Goal: Obtain resource: Obtain resource

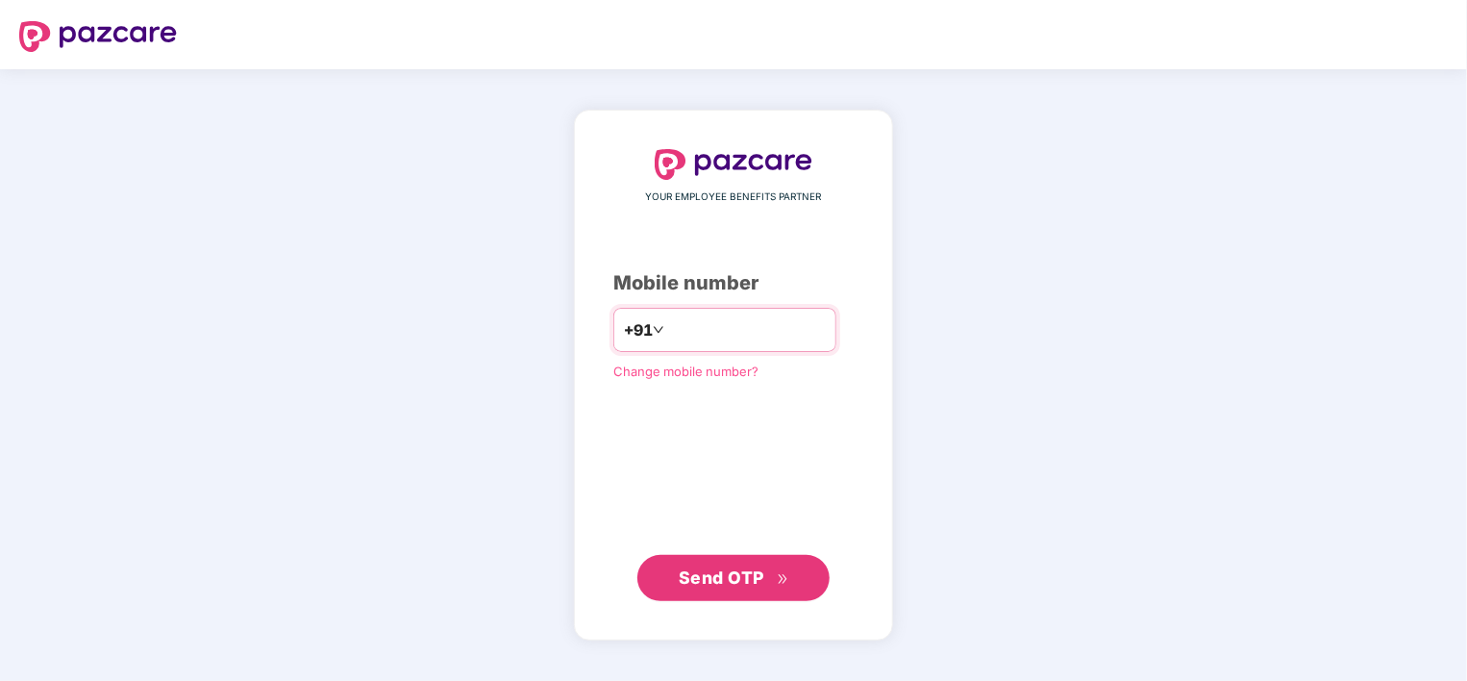
click at [668, 326] on input "**********" at bounding box center [747, 329] width 158 height 31
type input "**********"
click at [752, 591] on button "Send OTP" at bounding box center [733, 578] width 192 height 46
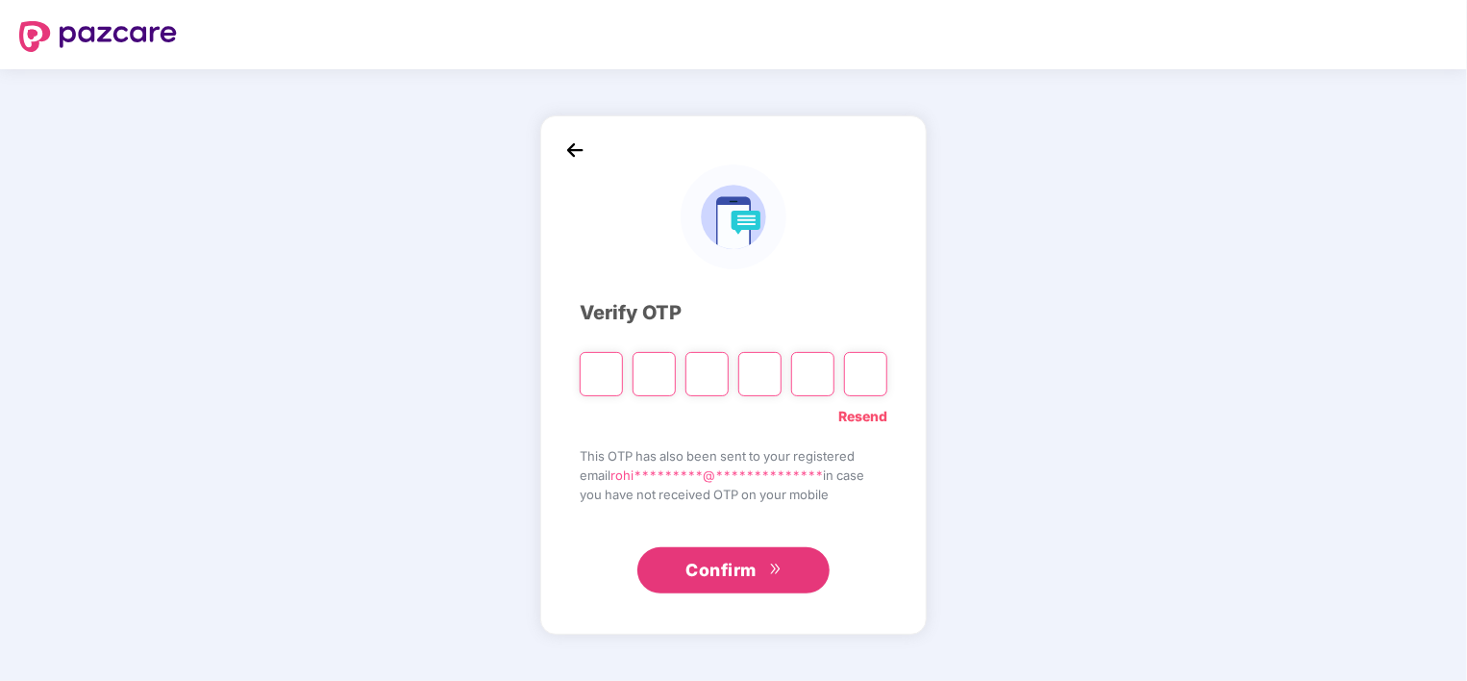
type input "*"
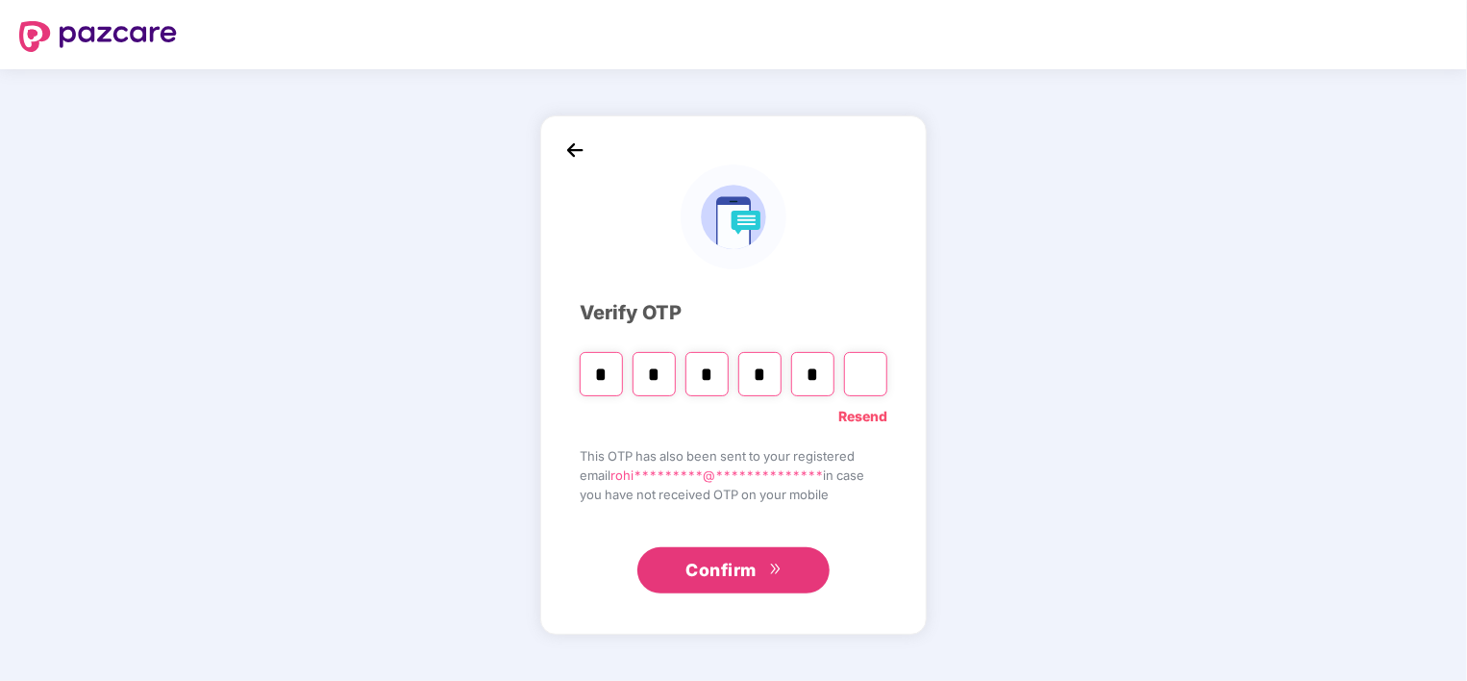
type input "*"
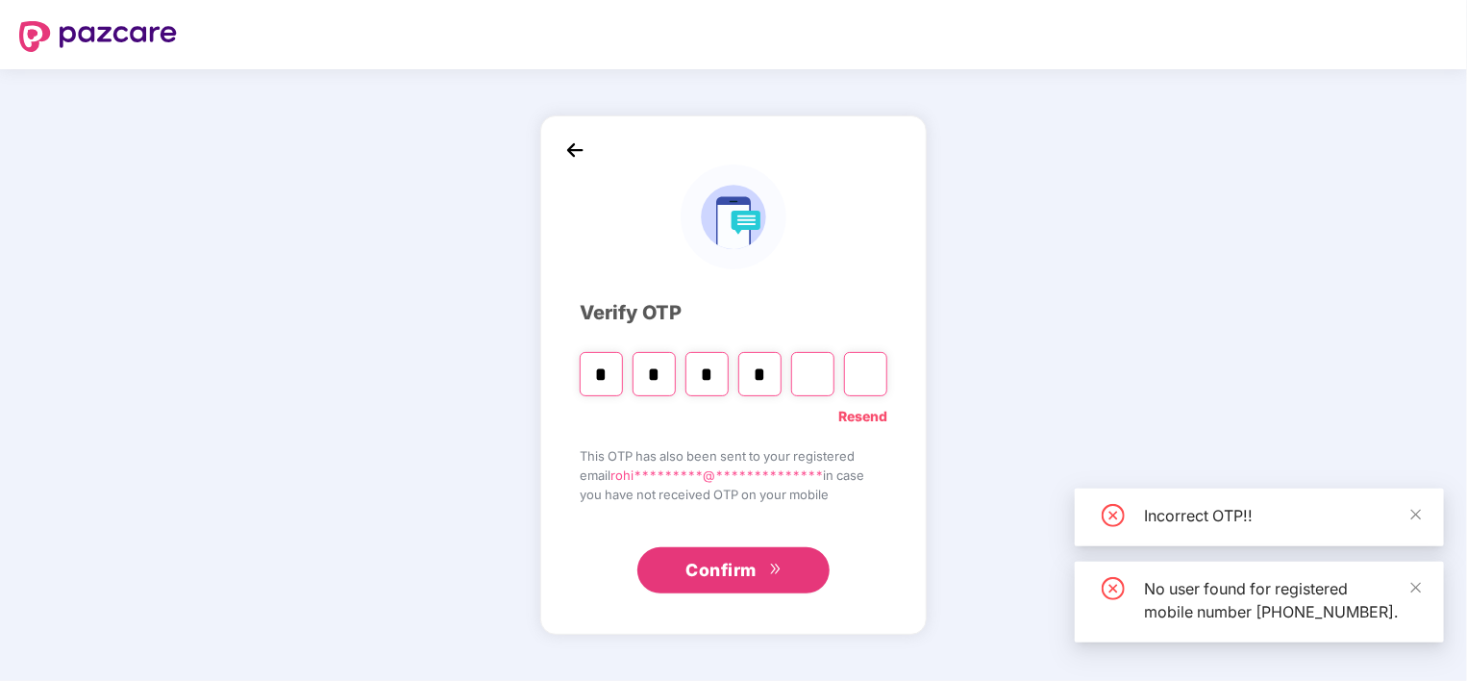
type input "*"
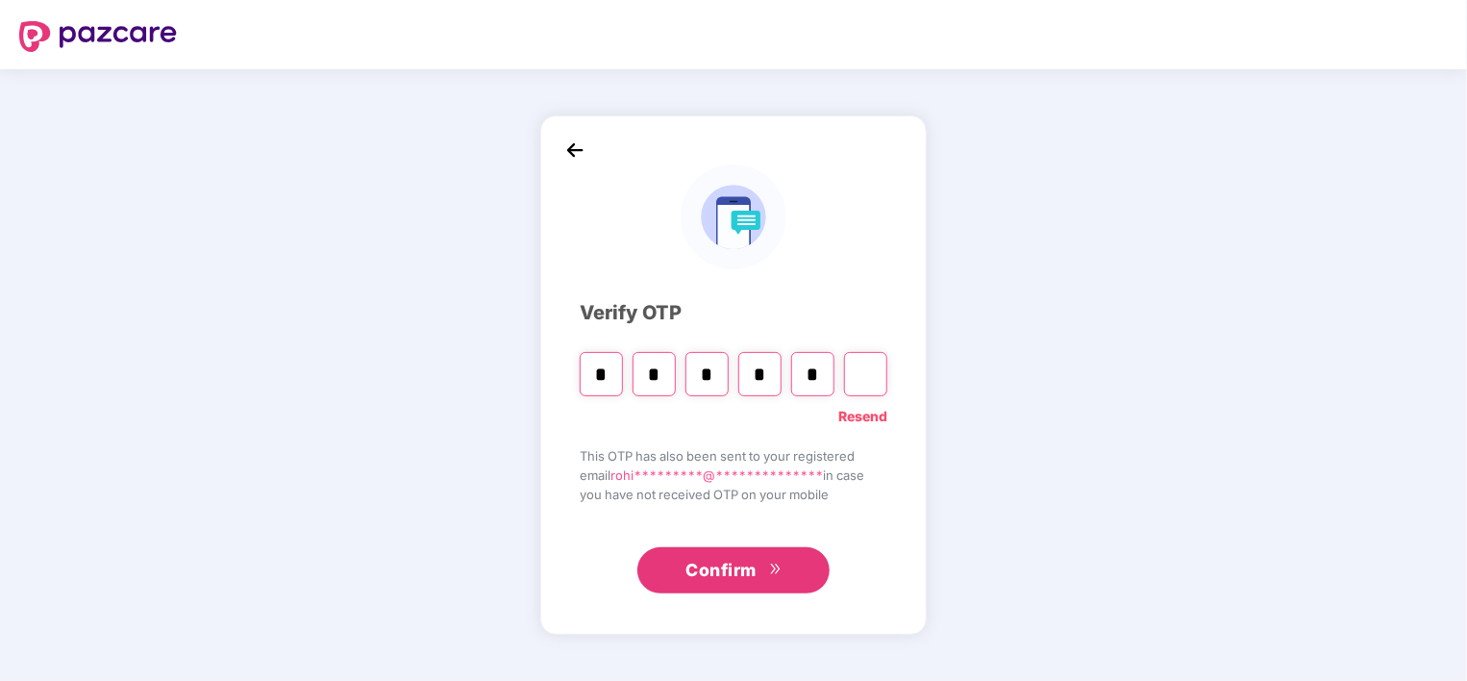
click at [738, 563] on span "Confirm" at bounding box center [720, 570] width 71 height 27
click at [731, 570] on span "Confirm" at bounding box center [720, 570] width 71 height 27
click at [826, 372] on input "*" at bounding box center [812, 374] width 43 height 44
type input "*"
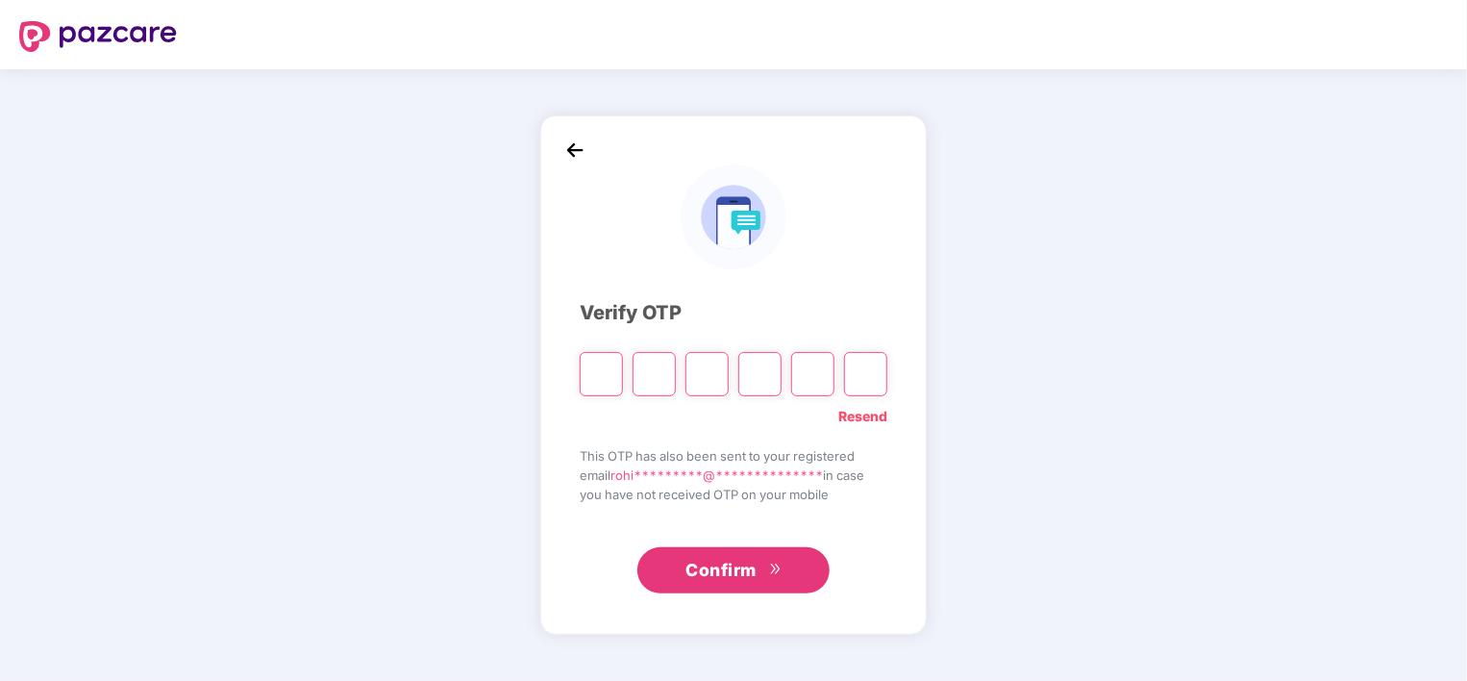
type input "*"
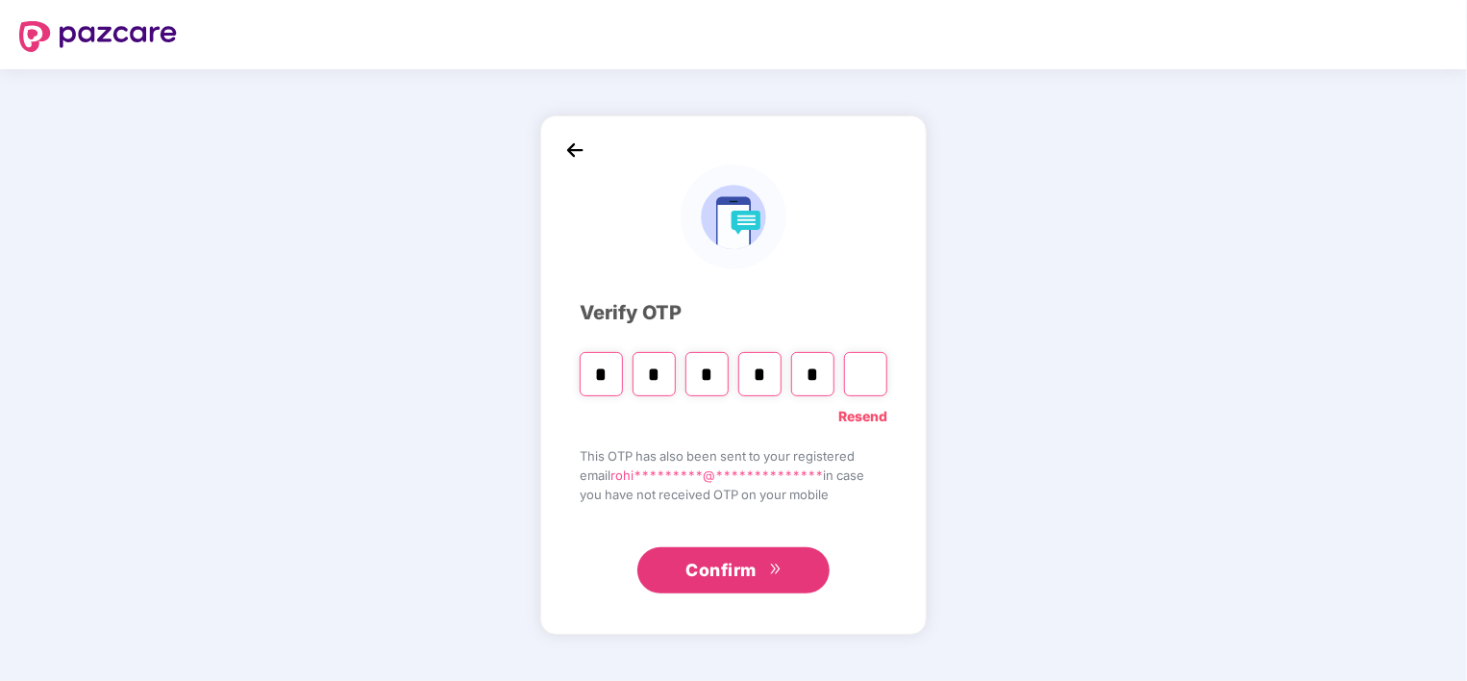
type input "*"
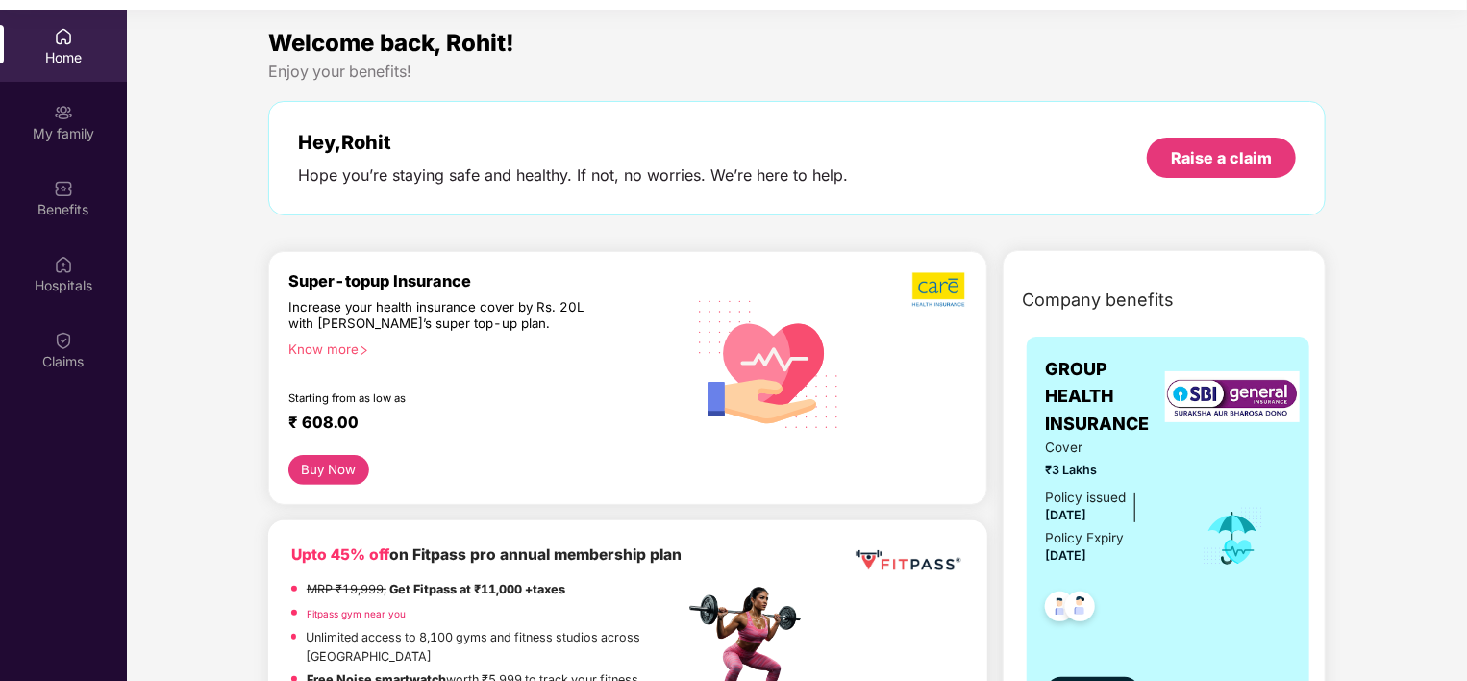
scroll to position [108, 0]
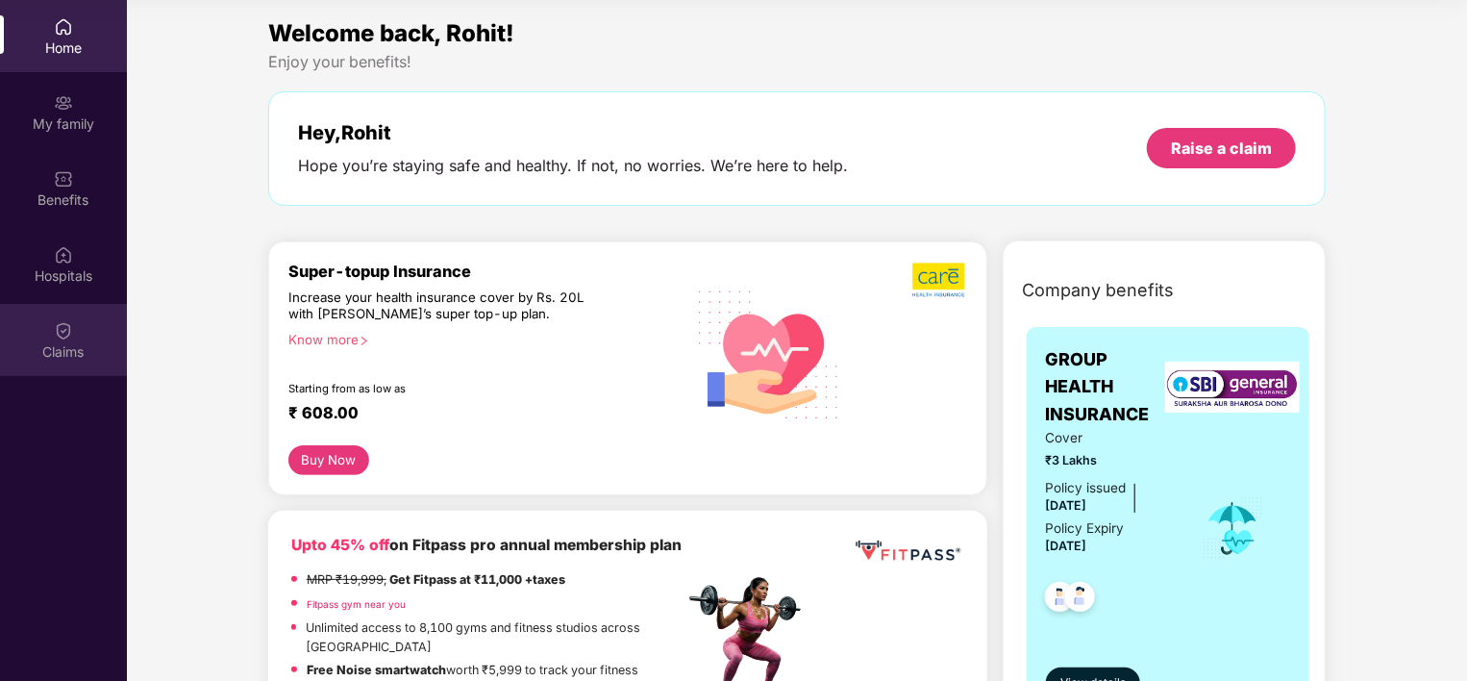
click at [69, 361] on div "Claims" at bounding box center [63, 340] width 127 height 72
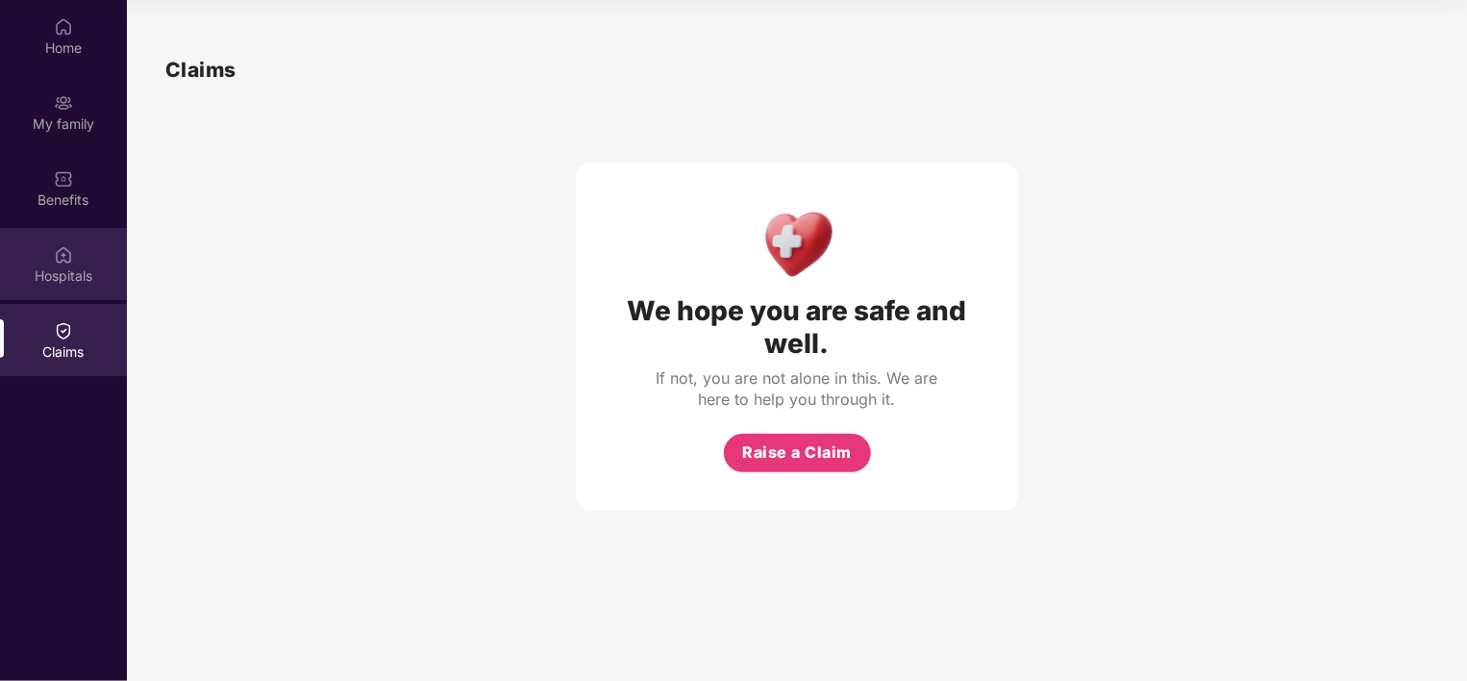
click at [62, 259] on img at bounding box center [63, 254] width 19 height 19
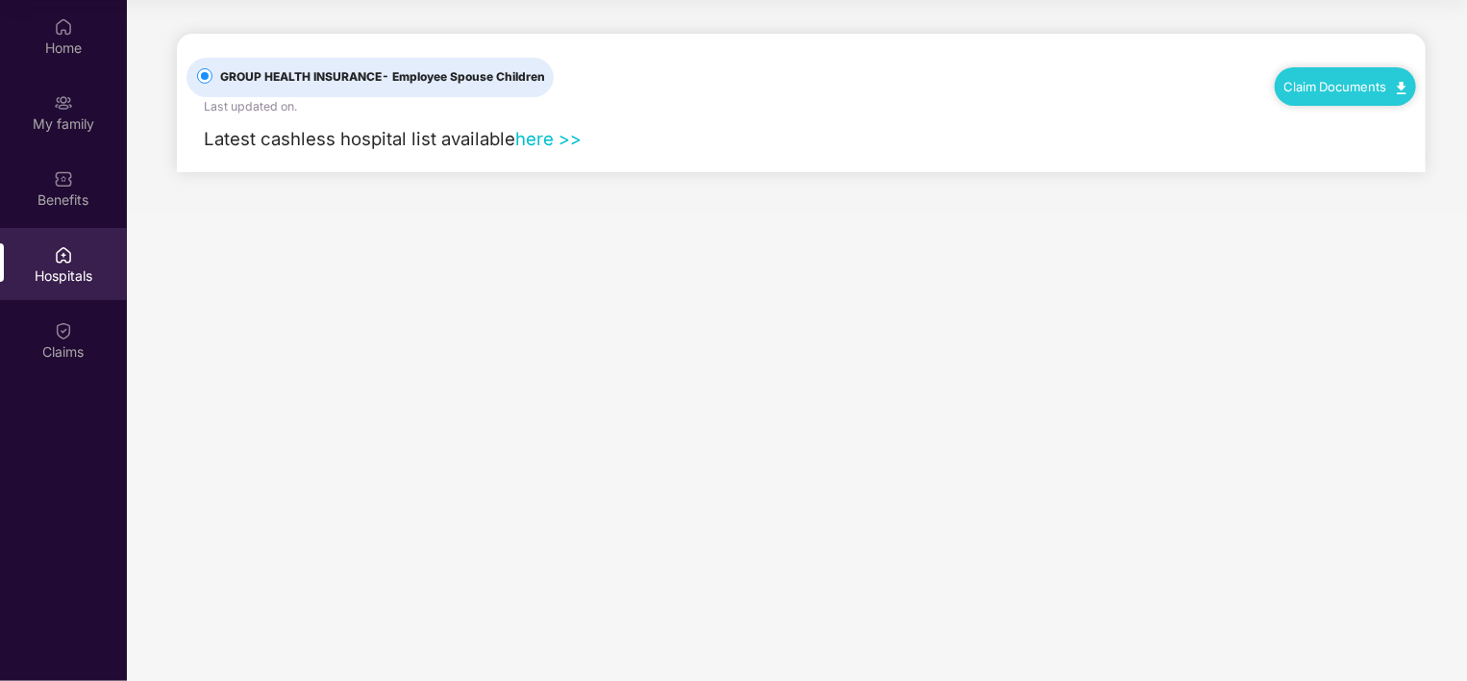
click at [1354, 89] on link "Claim Documents" at bounding box center [1345, 86] width 122 height 15
click at [1403, 120] on link "Claim Form" at bounding box center [1353, 120] width 125 height 41
click at [1404, 87] on img at bounding box center [1402, 88] width 10 height 12
click at [1403, 161] on link "Claim Process" at bounding box center [1353, 158] width 125 height 41
